Goal: Navigation & Orientation: Find specific page/section

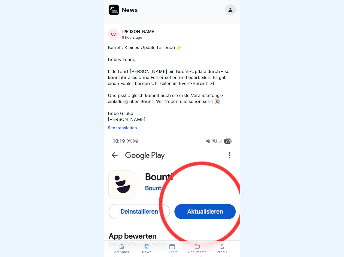
click at [170, 128] on p "See translation" at bounding box center [172, 128] width 128 height 4
click at [122, 249] on icon at bounding box center [121, 245] width 5 height 5
click at [147, 249] on icon at bounding box center [146, 245] width 5 height 5
click at [172, 249] on icon at bounding box center [171, 245] width 5 height 5
click at [197, 249] on icon at bounding box center [196, 245] width 5 height 5
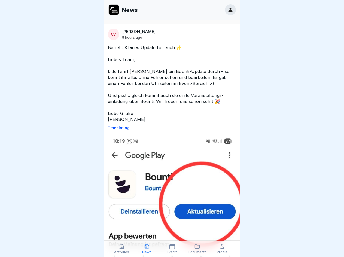
click at [222, 249] on icon at bounding box center [221, 245] width 5 height 5
